Goal: Task Accomplishment & Management: Use online tool/utility

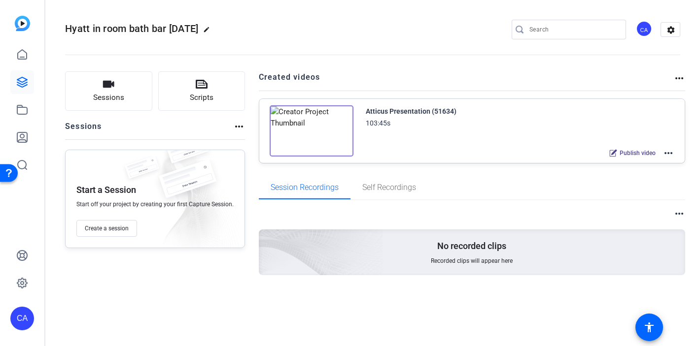
click at [673, 154] on mat-icon "more_horiz" at bounding box center [668, 153] width 12 height 12
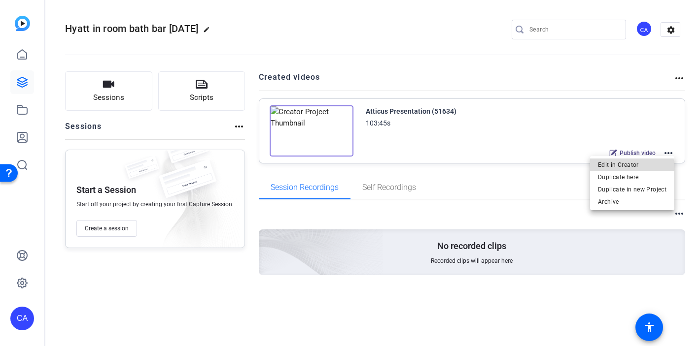
click at [627, 167] on span "Edit in Creator" at bounding box center [632, 165] width 68 height 12
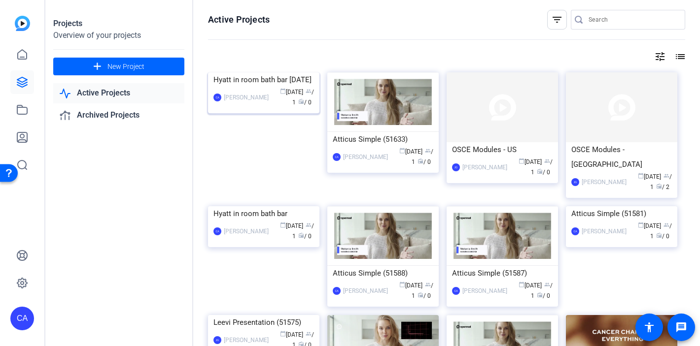
click at [270, 72] on img at bounding box center [263, 72] width 111 height 0
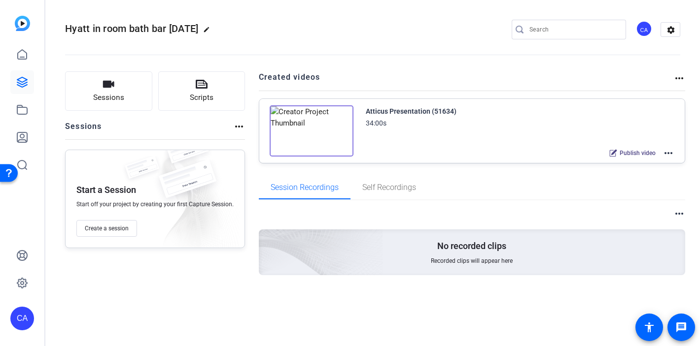
click at [670, 153] on mat-icon "more_horiz" at bounding box center [668, 153] width 12 height 12
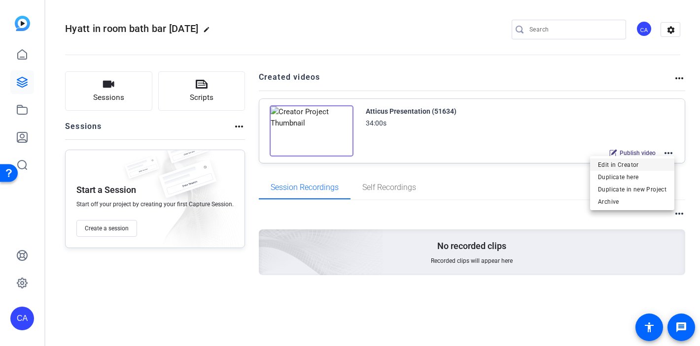
click at [636, 168] on span "Edit in Creator" at bounding box center [632, 165] width 68 height 12
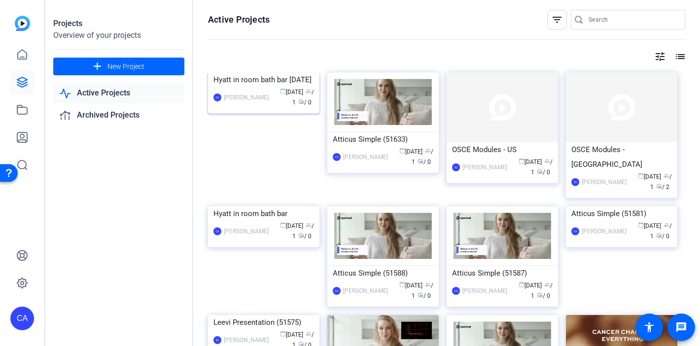
click at [264, 72] on img at bounding box center [263, 72] width 111 height 0
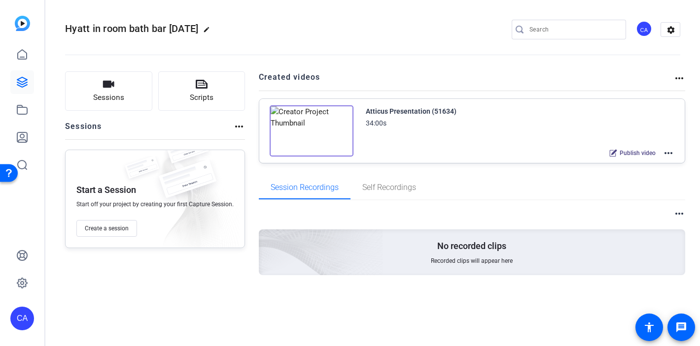
click at [671, 154] on mat-icon "more_horiz" at bounding box center [668, 153] width 12 height 12
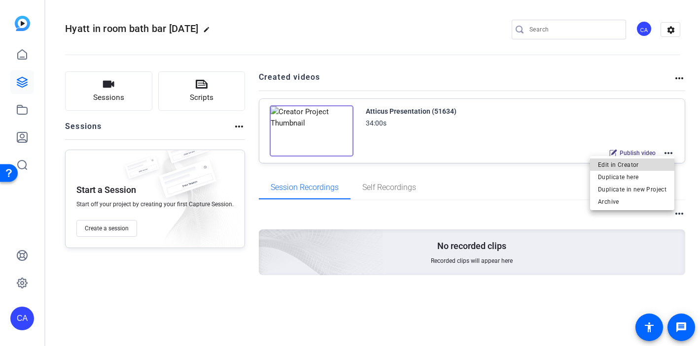
click at [634, 165] on span "Edit in Creator" at bounding box center [632, 165] width 68 height 12
